Goal: Task Accomplishment & Management: Complete application form

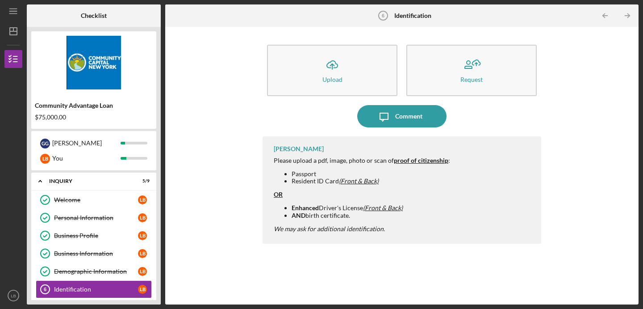
scroll to position [81, 0]
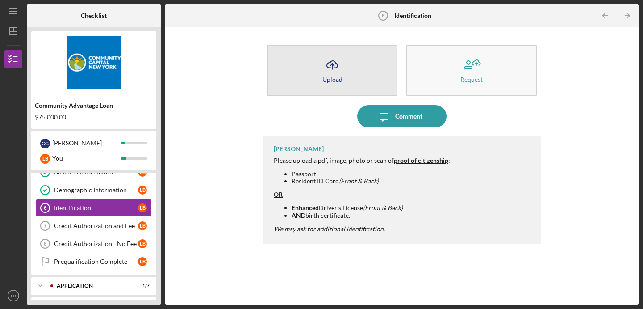
click at [330, 71] on icon "Icon/Upload" at bounding box center [332, 65] width 22 height 22
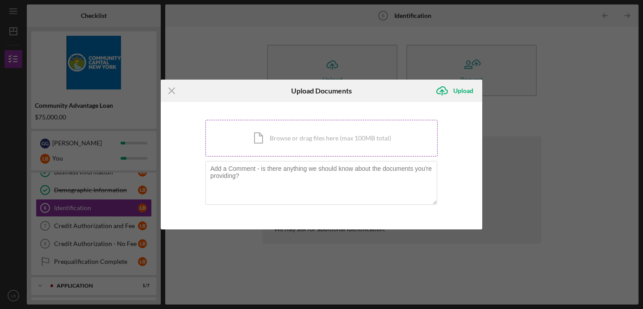
click at [305, 138] on div "Icon/Document Browse or drag files here (max 100MB total) Tap to choose files o…" at bounding box center [321, 138] width 232 height 37
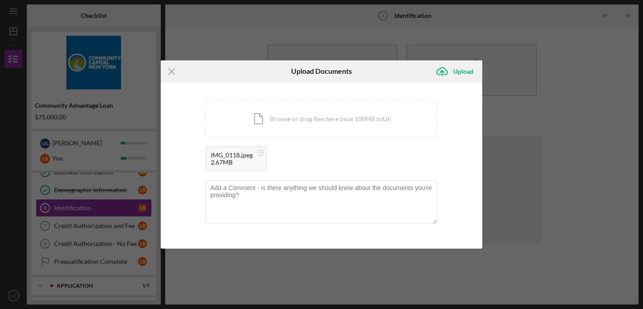
click at [236, 155] on div "IMG_0118.jpeg" at bounding box center [232, 154] width 42 height 7
click at [240, 155] on div "IMG_0118.jpeg" at bounding box center [232, 154] width 42 height 7
click at [294, 123] on div "Icon/Document Browse or drag files here (max 100MB total) Tap to choose files o…" at bounding box center [321, 118] width 232 height 37
click at [261, 152] on rect at bounding box center [261, 152] width 3 height 0
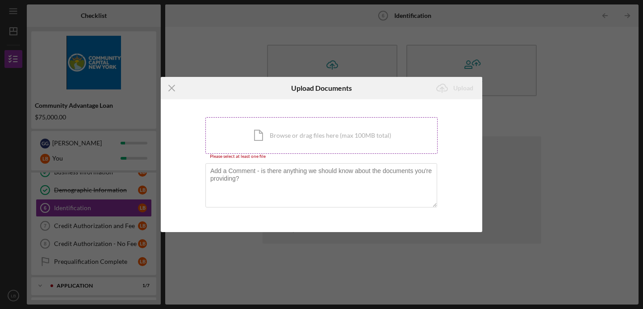
click at [279, 136] on div "Icon/Document Browse or drag files here (max 100MB total) Tap to choose files o…" at bounding box center [321, 135] width 232 height 37
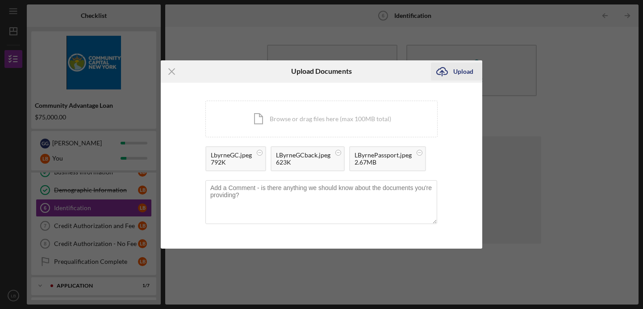
click at [456, 71] on div "Upload" at bounding box center [463, 72] width 20 height 18
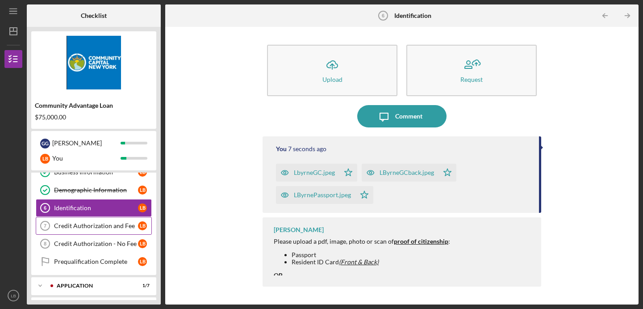
click at [92, 221] on link "Credit Authorization and Fee 7 Credit Authorization and Fee L B" at bounding box center [94, 226] width 116 height 18
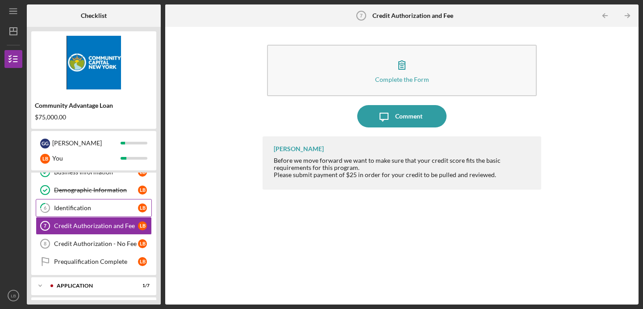
click at [85, 207] on div "Identification" at bounding box center [96, 207] width 84 height 7
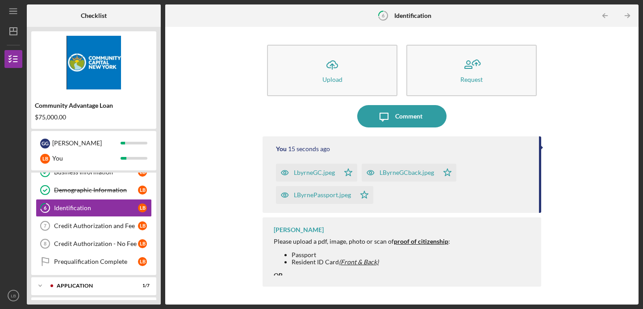
click at [574, 109] on div "Icon/Upload Upload Request Icon/Message Comment You 15 seconds ago LbyrneGC.jpe…" at bounding box center [402, 165] width 465 height 268
click at [92, 228] on div "Credit Authorization and Fee" at bounding box center [96, 225] width 84 height 7
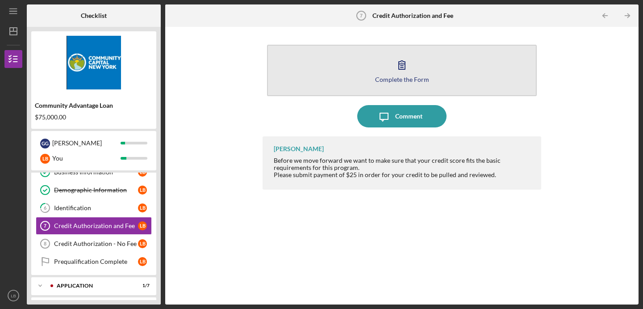
click at [425, 69] on button "Complete the Form Form" at bounding box center [402, 70] width 270 height 51
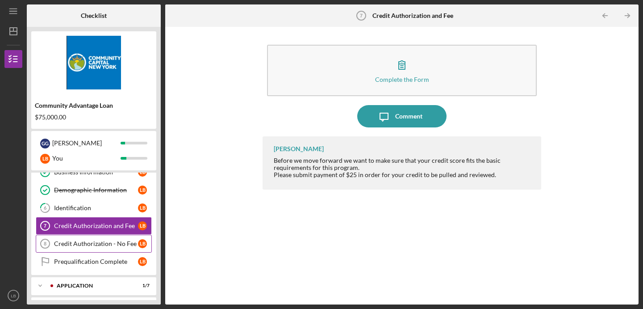
click at [85, 239] on link "Credit Authorization - No Fee 8 Credit Authorization - No Fee L B" at bounding box center [94, 243] width 116 height 18
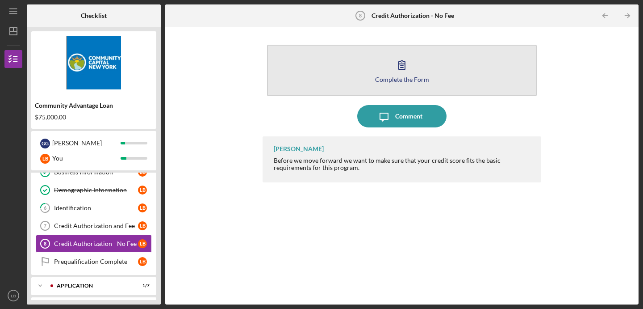
click at [407, 76] on div "Complete the Form" at bounding box center [402, 79] width 54 height 7
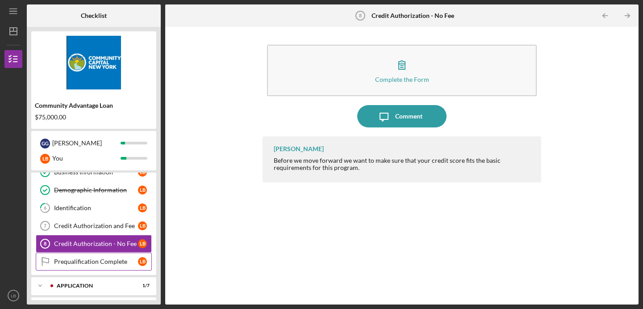
click at [105, 260] on div "Prequalification Complete" at bounding box center [96, 261] width 84 height 7
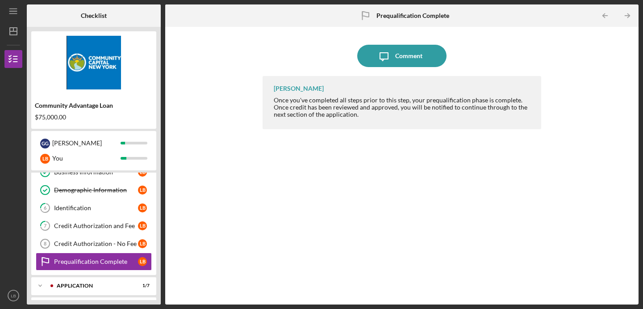
click at [231, 106] on div "Icon/Message Comment [PERSON_NAME] Once you've completed all steps prior to thi…" at bounding box center [402, 165] width 465 height 268
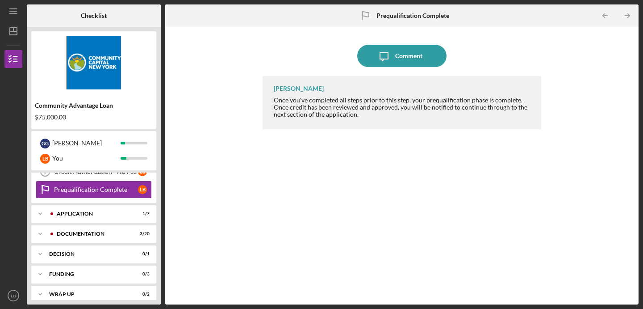
scroll to position [161, 0]
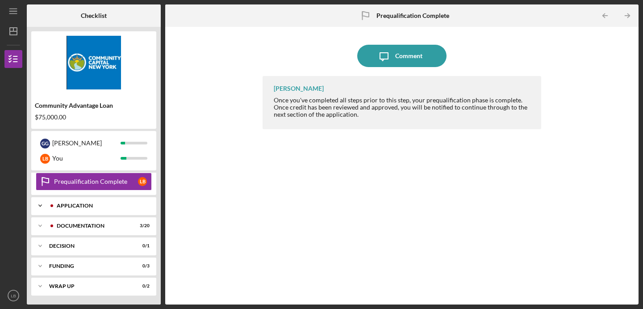
click at [103, 205] on div "Application" at bounding box center [101, 205] width 88 height 5
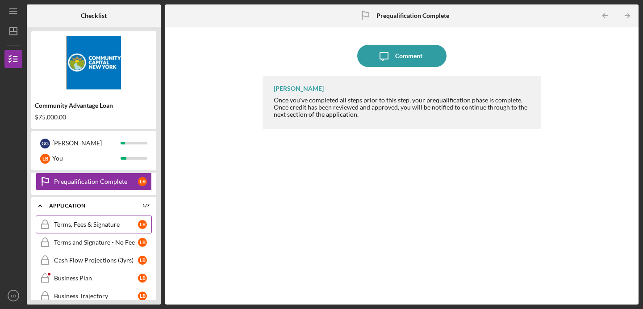
click at [103, 222] on div "Terms, Fees & Signature" at bounding box center [96, 224] width 84 height 7
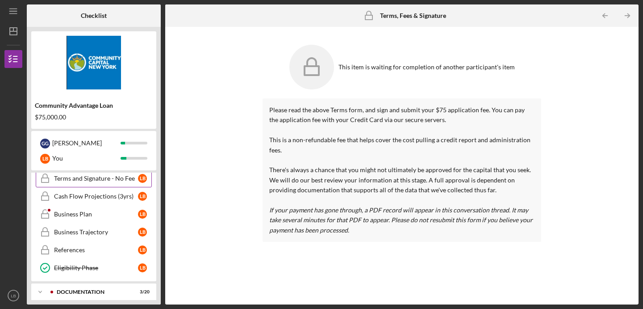
scroll to position [223, 0]
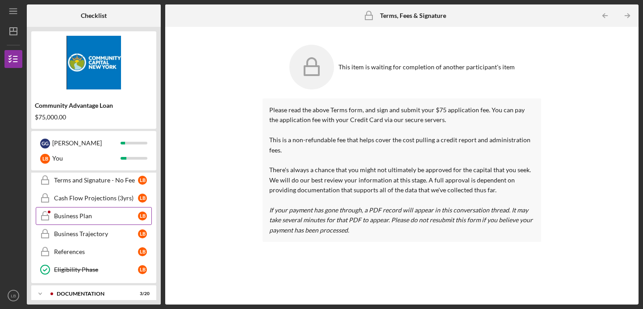
click at [94, 218] on div "Business Plan" at bounding box center [96, 215] width 84 height 7
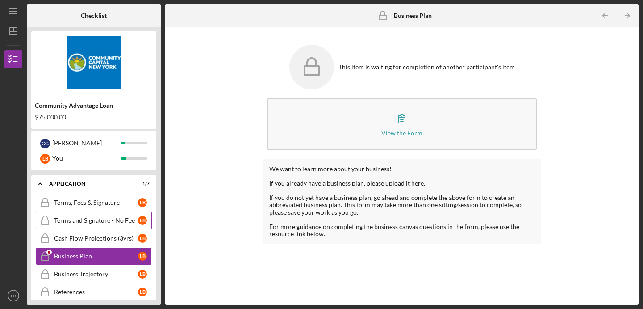
scroll to position [174, 0]
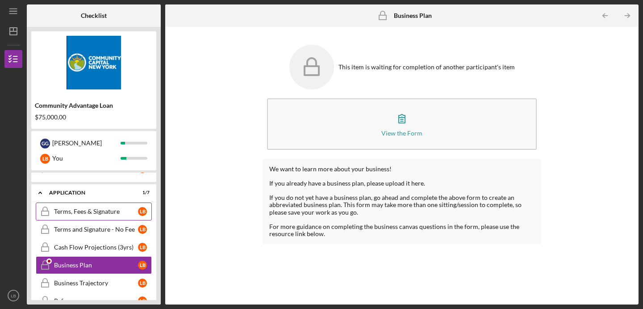
click at [80, 211] on div "Terms, Fees & Signature" at bounding box center [96, 211] width 84 height 7
